Goal: Information Seeking & Learning: Check status

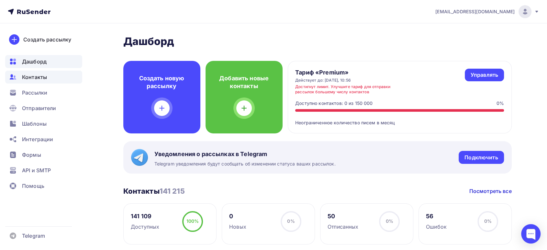
click at [38, 78] on span "Контакты" at bounding box center [34, 77] width 25 height 8
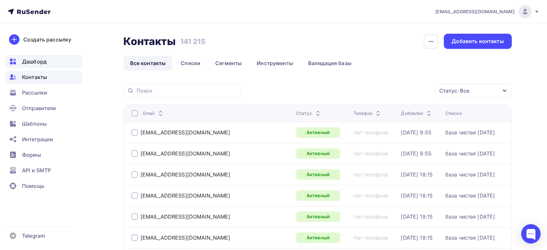
click at [27, 63] on span "Дашборд" at bounding box center [34, 62] width 25 height 8
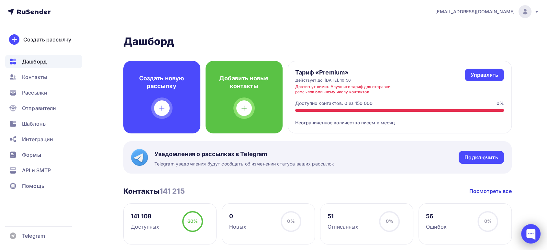
click at [532, 239] on div at bounding box center [530, 233] width 19 height 19
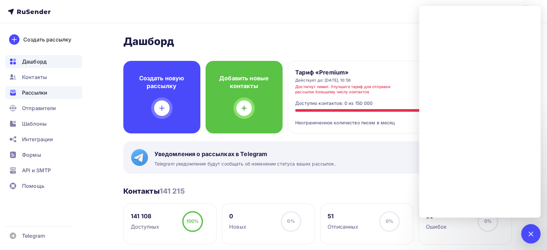
click at [35, 91] on span "Рассылки" at bounding box center [34, 93] width 25 height 8
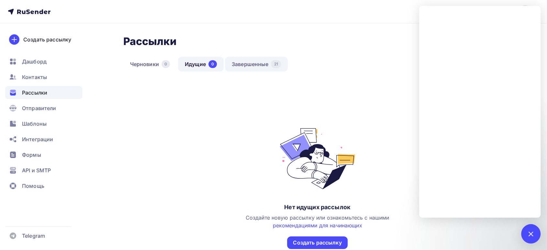
click at [249, 63] on link "Завершенные 21" at bounding box center [256, 64] width 63 height 15
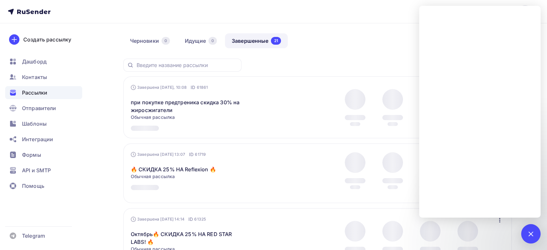
scroll to position [36, 0]
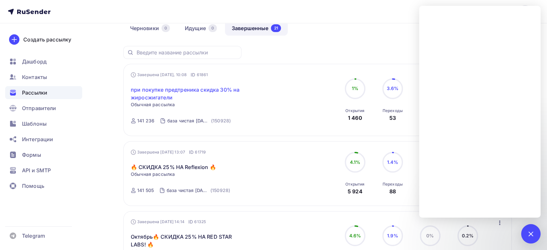
click at [179, 91] on link "при покупке предтреника скидка 30% на жиросжигатели" at bounding box center [186, 94] width 111 height 16
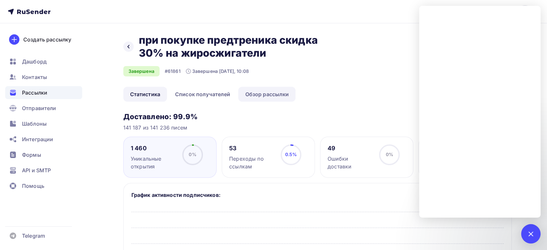
click at [267, 91] on link "Обзор рассылки" at bounding box center [266, 94] width 57 height 15
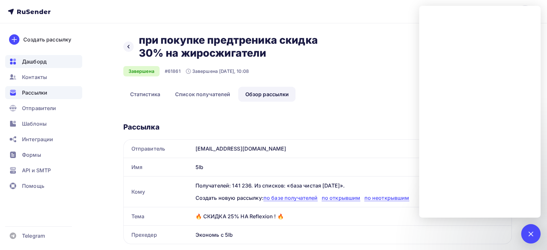
click at [39, 59] on span "Дашборд" at bounding box center [34, 62] width 25 height 8
